Goal: Navigation & Orientation: Find specific page/section

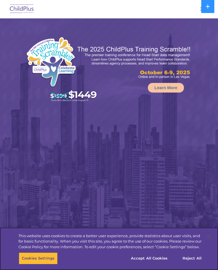
select select "MEDIUM"
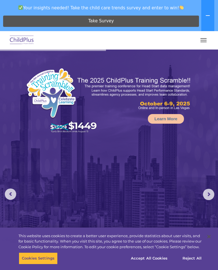
click at [201, 36] on button "button" at bounding box center [203, 40] width 12 height 9
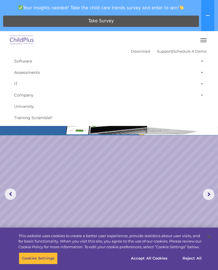
click at [207, 15] on icon at bounding box center [207, 15] width 4 height 1
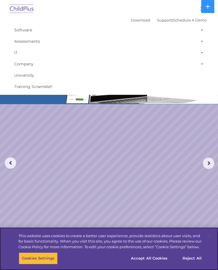
click at [141, 260] on button "Accept All Cookies" at bounding box center [149, 259] width 43 height 12
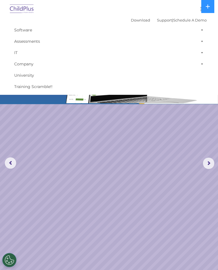
click at [10, 258] on button "Cookies Settings" at bounding box center [9, 260] width 14 height 14
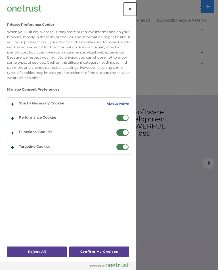
click at [131, 8] on button "Close" at bounding box center [130, 9] width 12 height 12
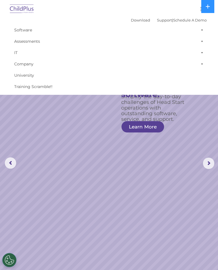
click at [213, 7] on button at bounding box center [207, 6] width 13 height 13
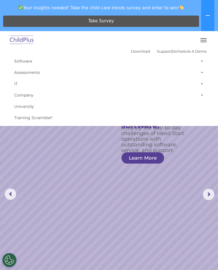
click at [28, 44] on img at bounding box center [22, 40] width 27 height 13
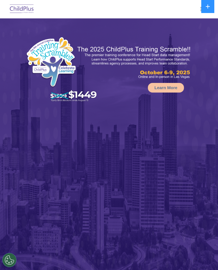
select select "MEDIUM"
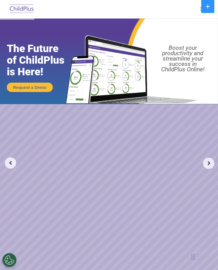
click at [204, 5] on button at bounding box center [207, 6] width 13 height 13
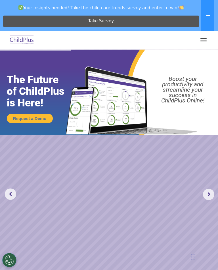
click at [203, 40] on span "button" at bounding box center [203, 40] width 6 height 1
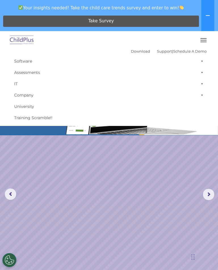
click at [199, 87] on span at bounding box center [201, 83] width 6 height 11
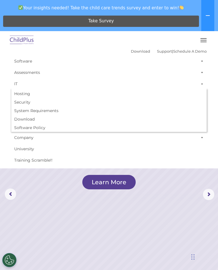
click at [38, 180] on rs-layer at bounding box center [109, 195] width 218 height 290
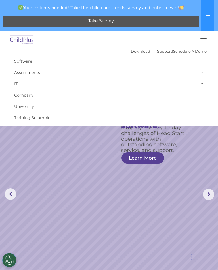
click at [21, 43] on img at bounding box center [22, 40] width 27 height 13
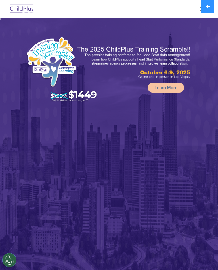
select select "MEDIUM"
click at [19, 9] on img at bounding box center [22, 9] width 27 height 13
select select "MEDIUM"
